Goal: Find specific page/section: Find specific page/section

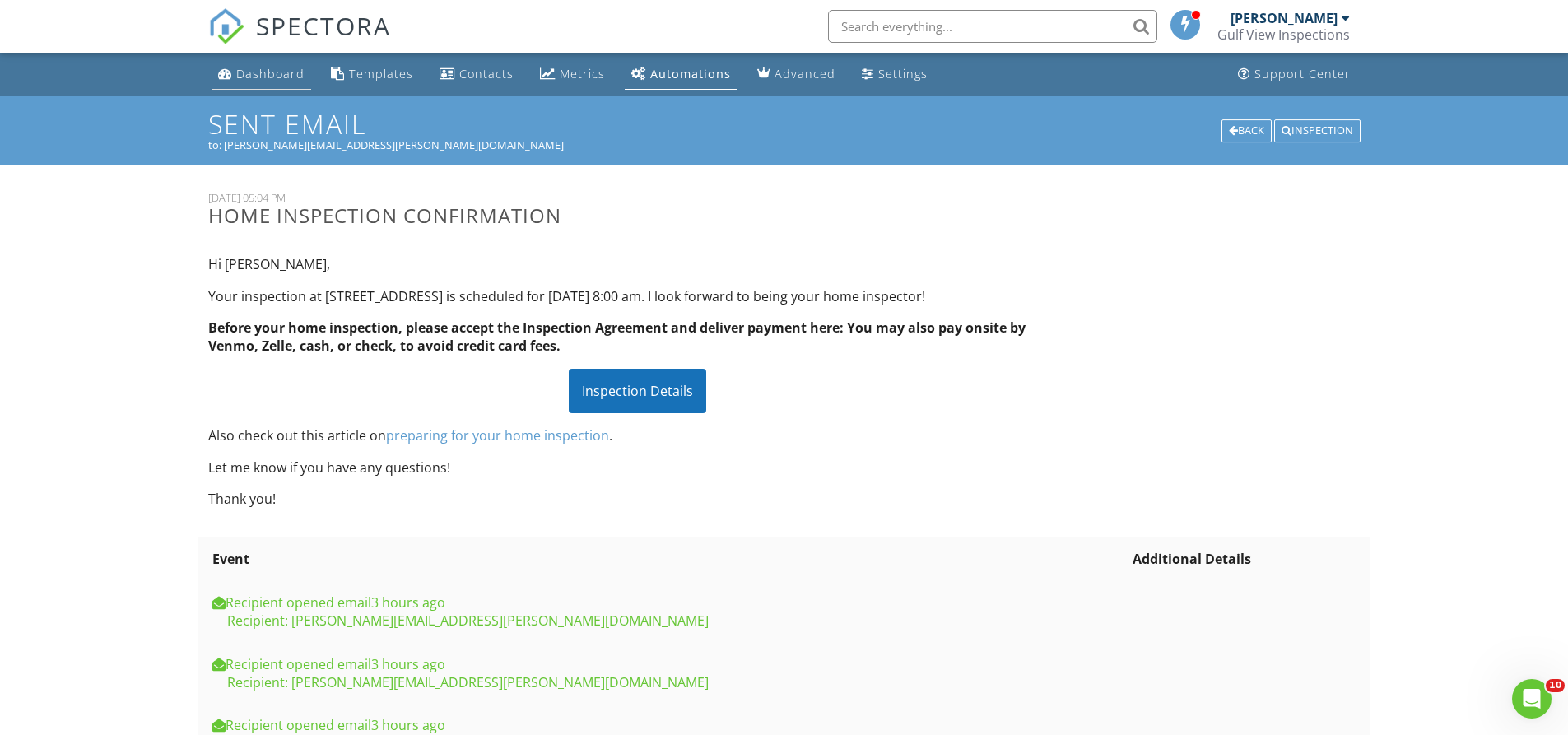
click at [280, 79] on div "Dashboard" at bounding box center [270, 73] width 68 height 16
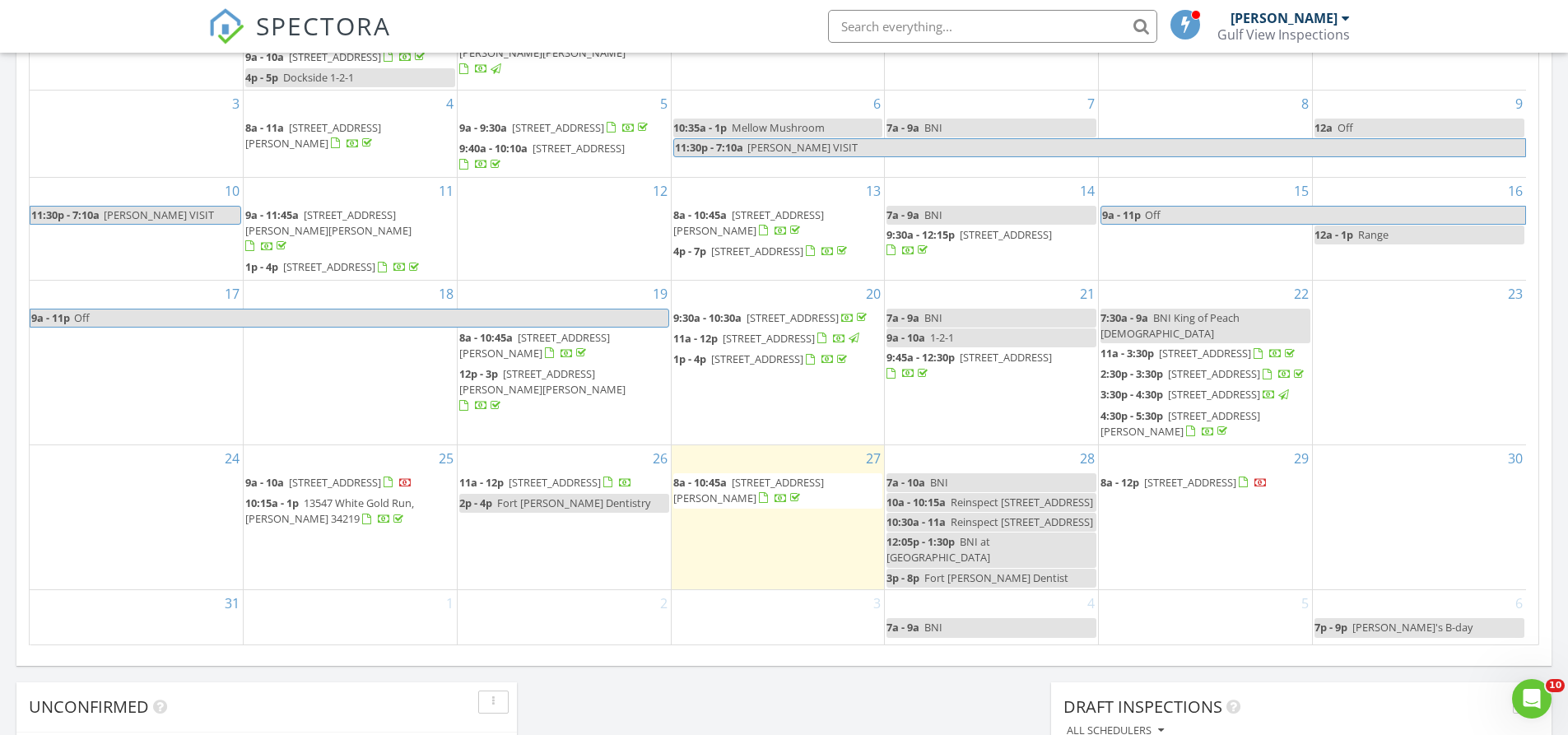
scroll to position [873, 0]
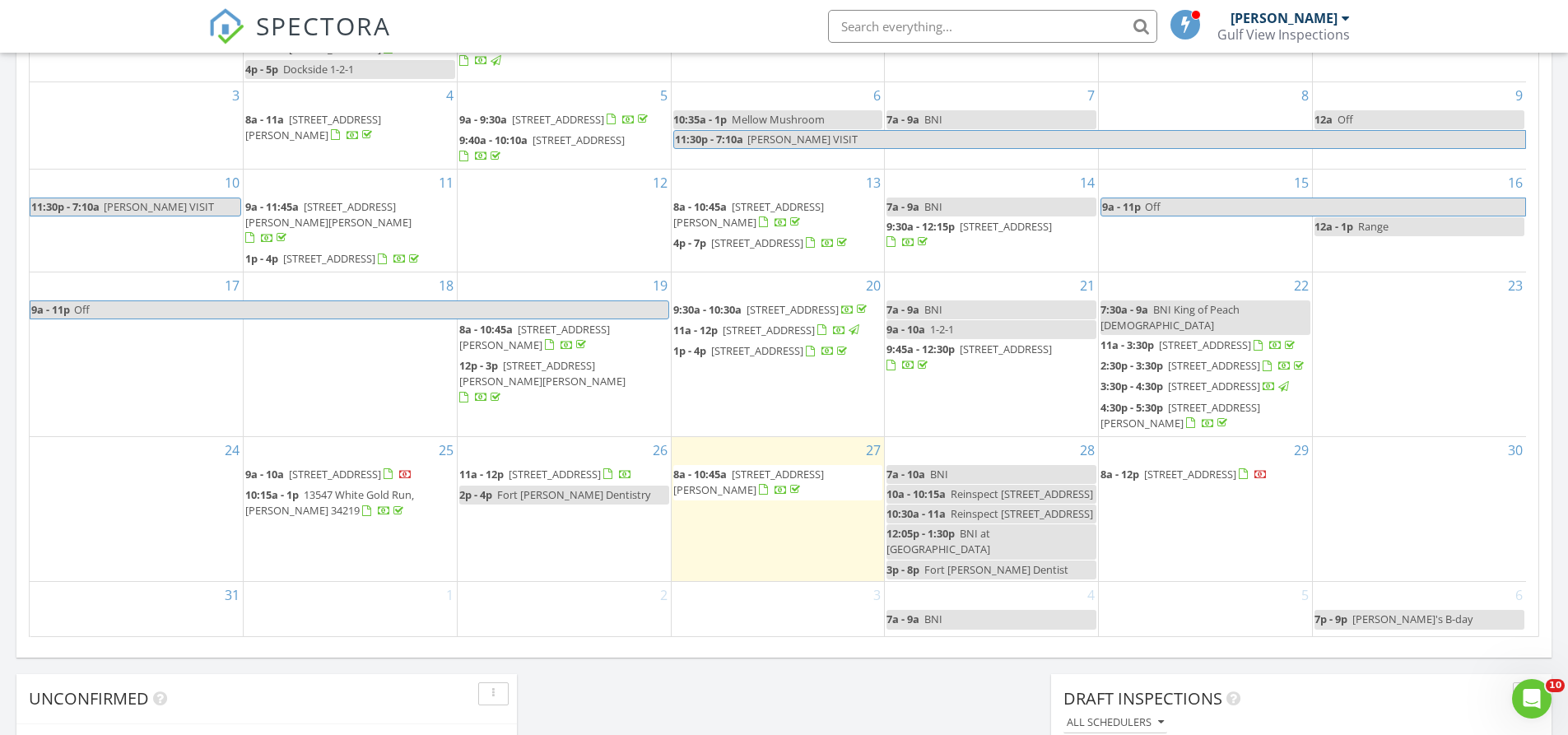
click at [1182, 467] on span "1611 Valley Dr, Venice 34292" at bounding box center [1191, 474] width 93 height 15
